Goal: Check status: Verify the current state of an ongoing process or item

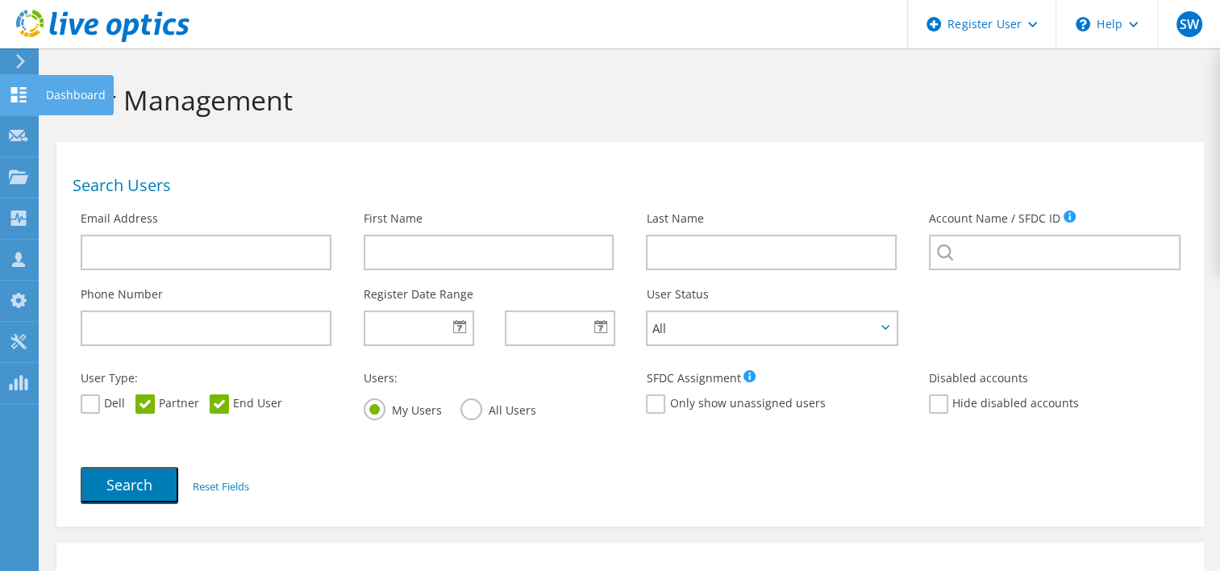
click at [19, 102] on div at bounding box center [18, 97] width 19 height 18
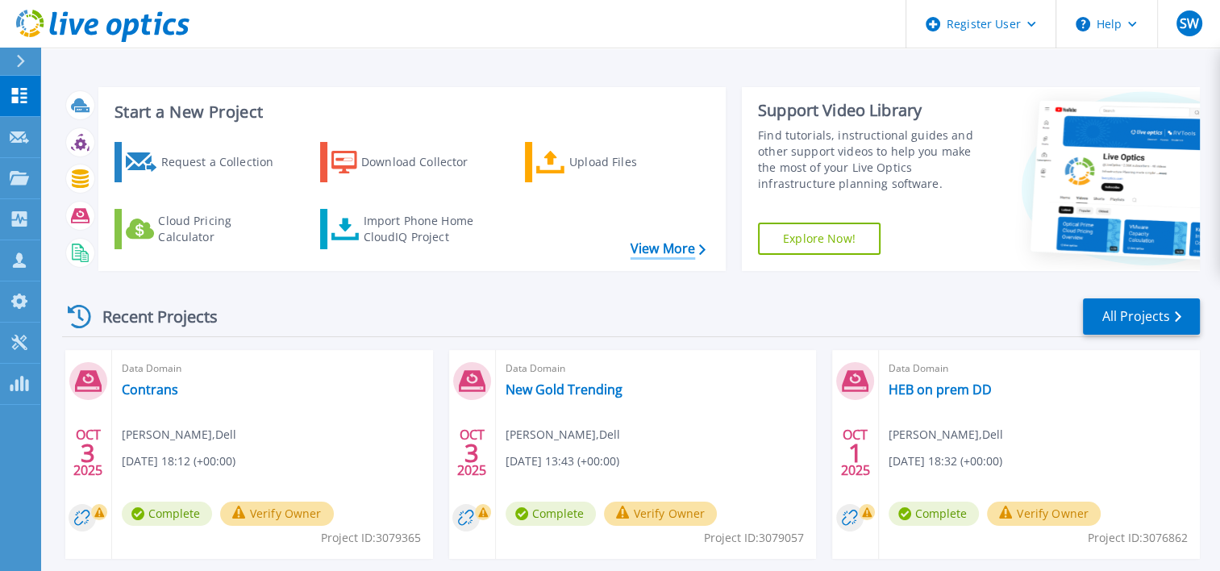
click at [672, 243] on link "View More" at bounding box center [667, 248] width 75 height 15
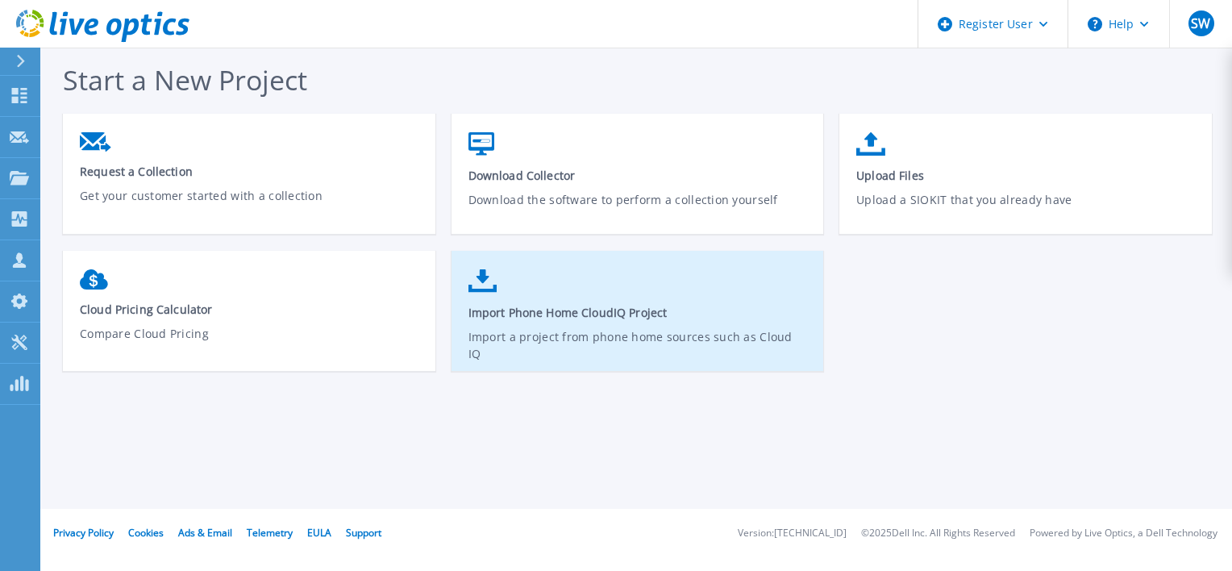
click at [564, 310] on span "Import Phone Home CloudIQ Project" at bounding box center [637, 312] width 339 height 15
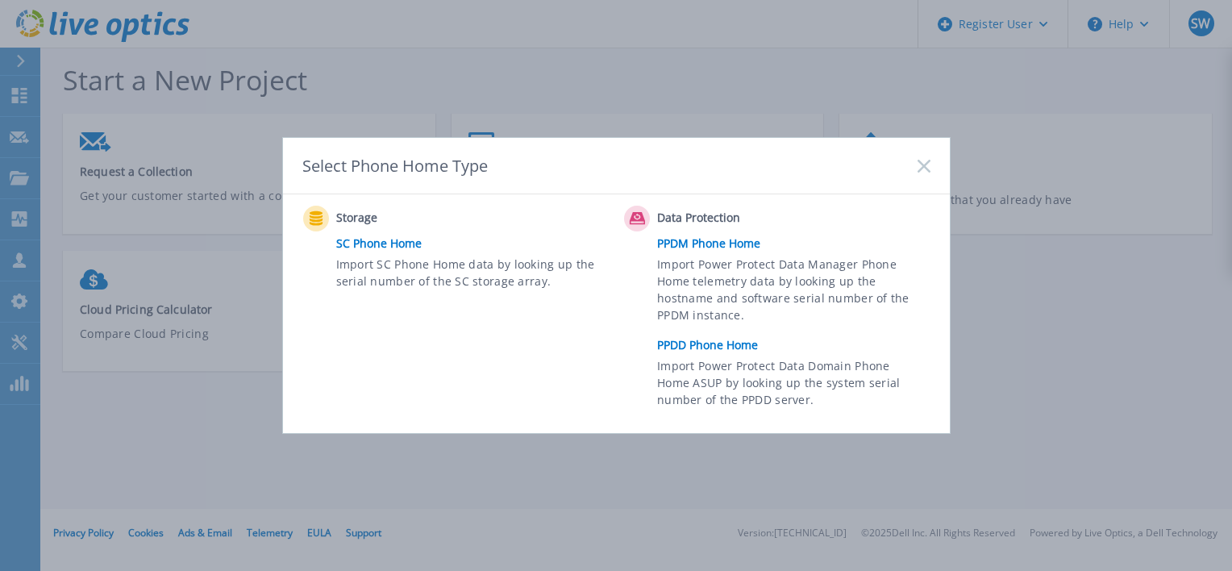
click at [679, 339] on link "PPDD Phone Home" at bounding box center [797, 345] width 281 height 24
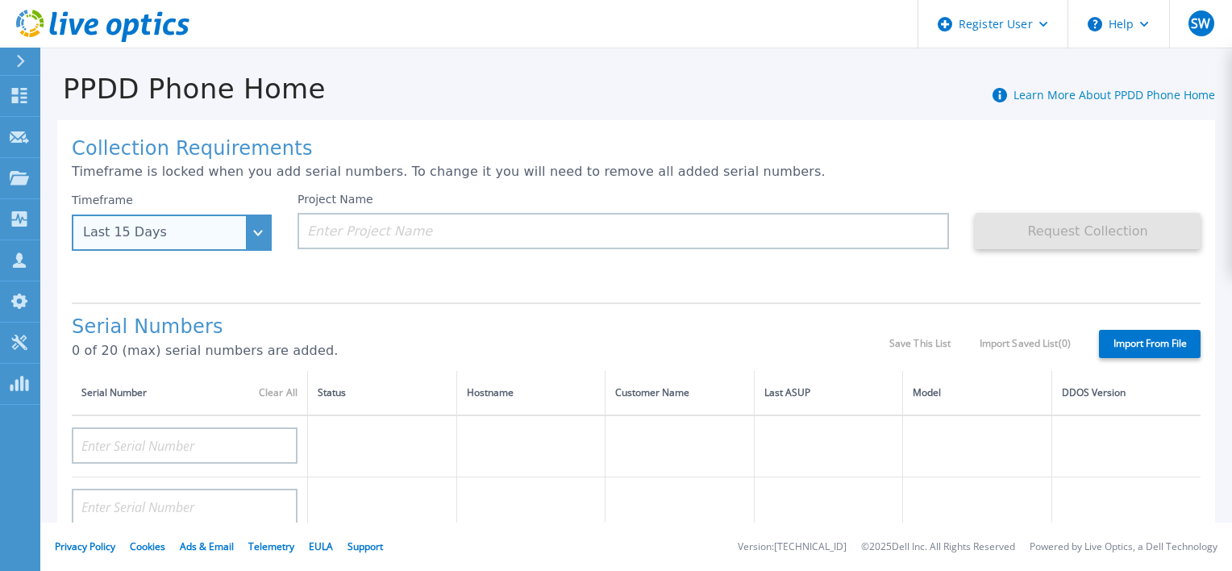
click at [245, 236] on div "Last 15 Days" at bounding box center [172, 232] width 200 height 36
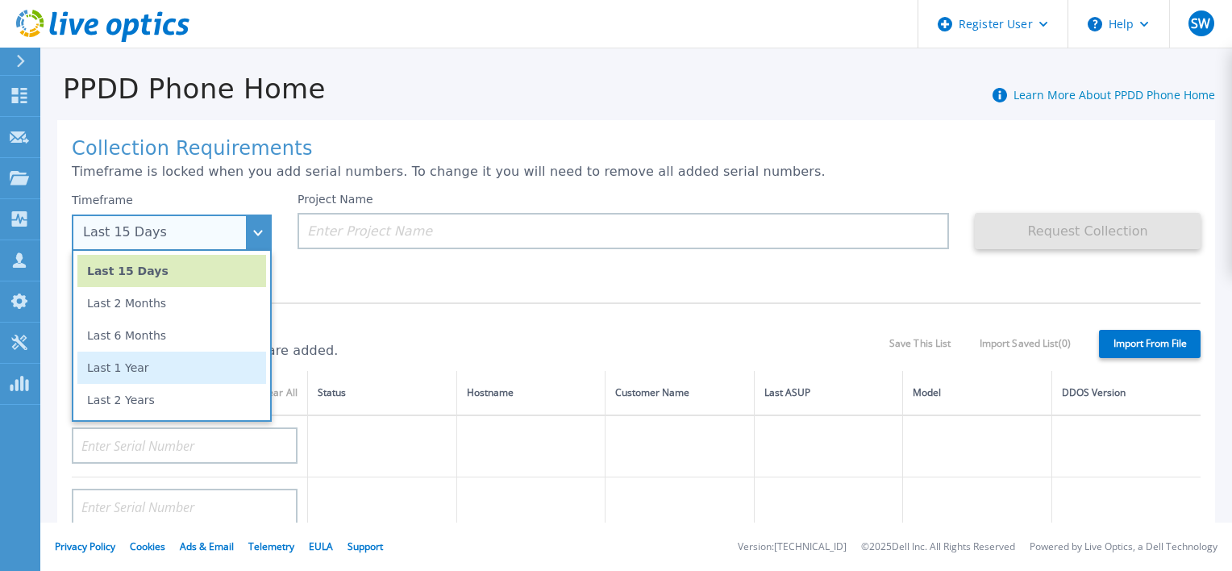
click at [205, 354] on li "Last 1 Year" at bounding box center [171, 367] width 189 height 32
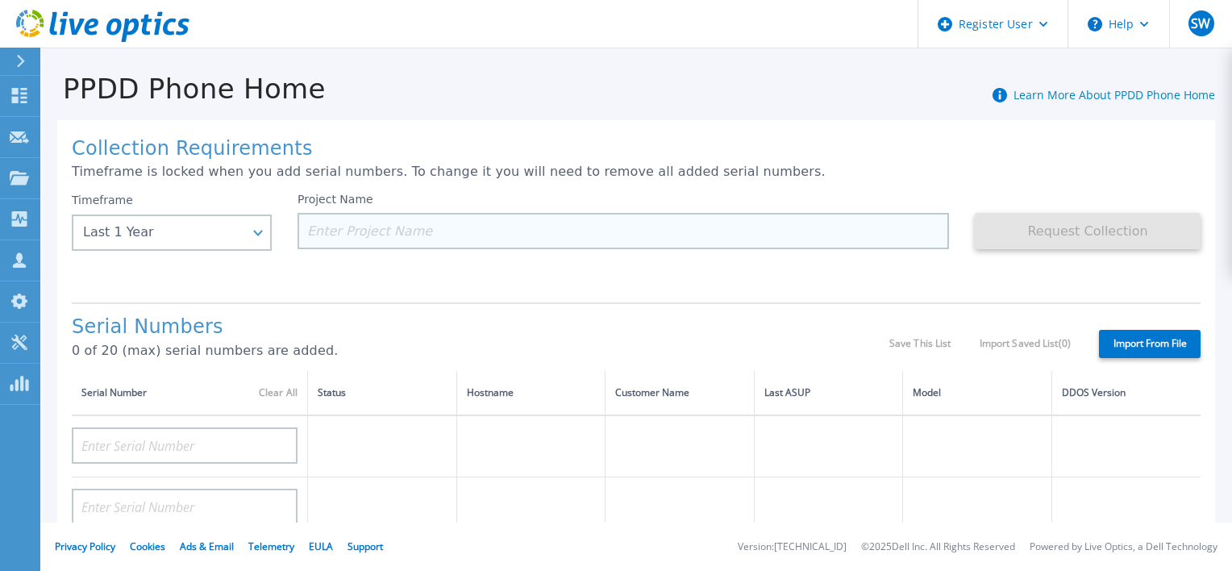
click at [336, 242] on input at bounding box center [622, 231] width 651 height 36
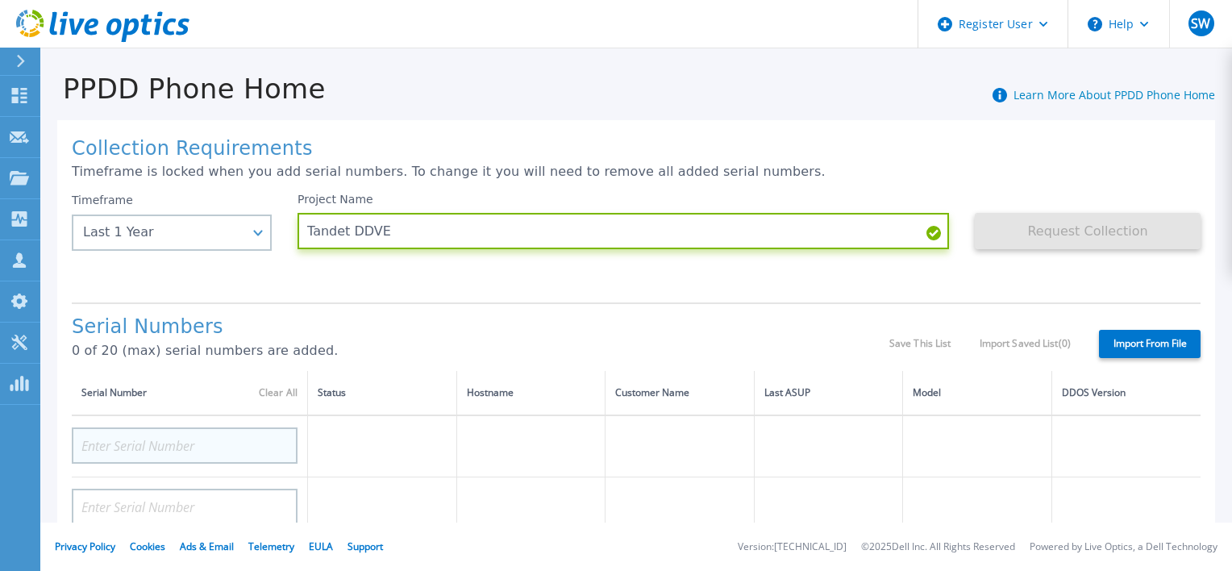
type input "Tandet DDVE"
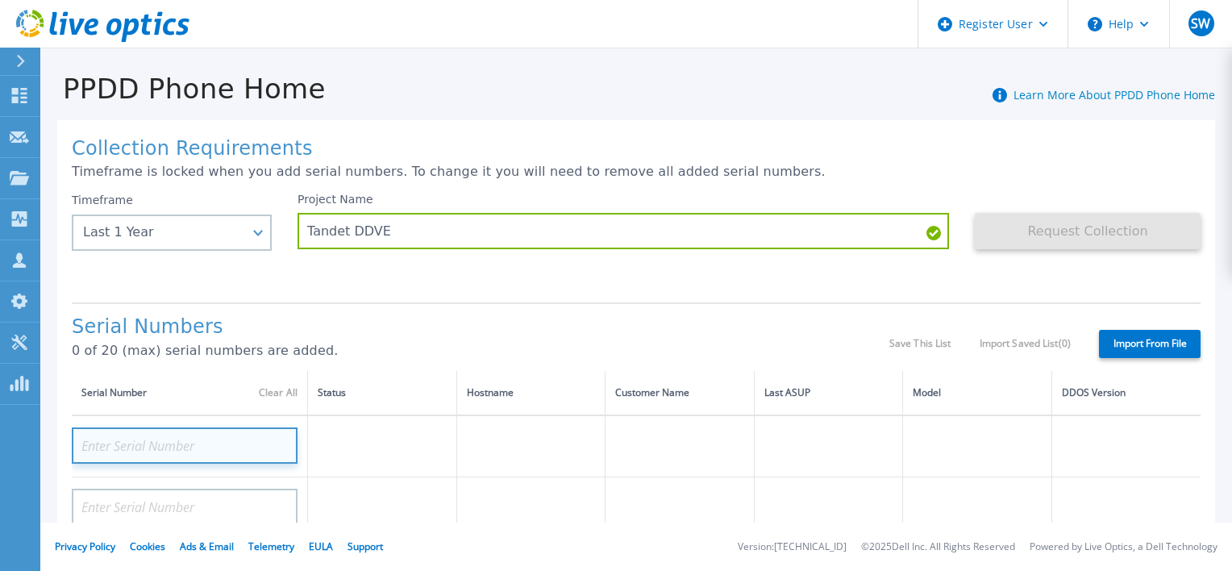
click at [217, 438] on input at bounding box center [185, 445] width 226 height 36
paste input "DLF00003925741"
type input "DLF00003925741"
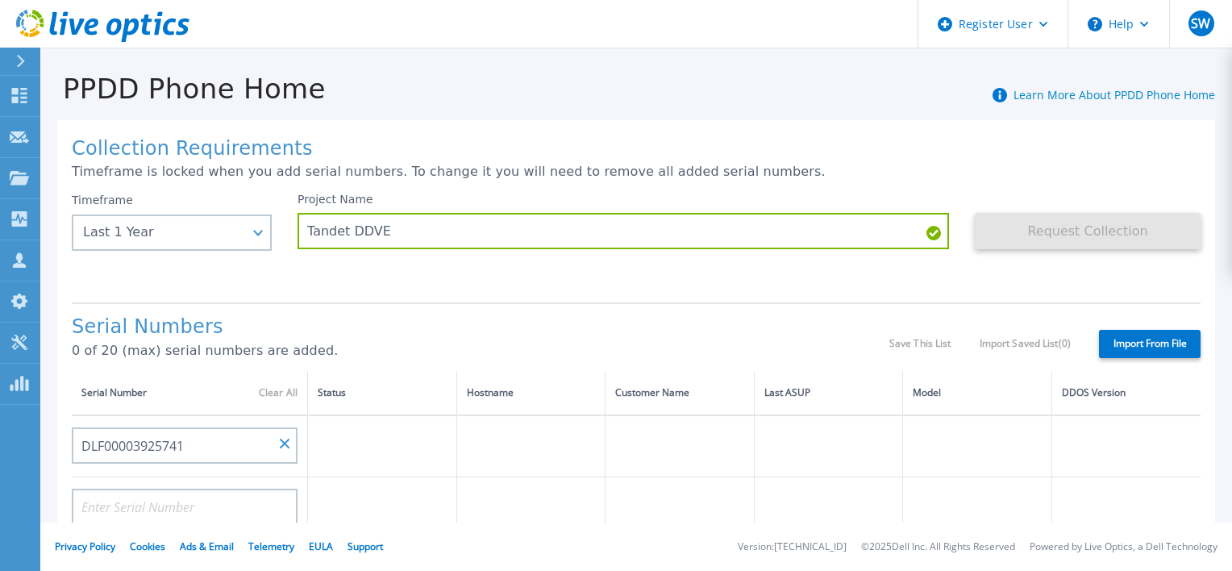
click at [427, 374] on th "Status" at bounding box center [382, 393] width 149 height 44
